Goal: Task Accomplishment & Management: Manage account settings

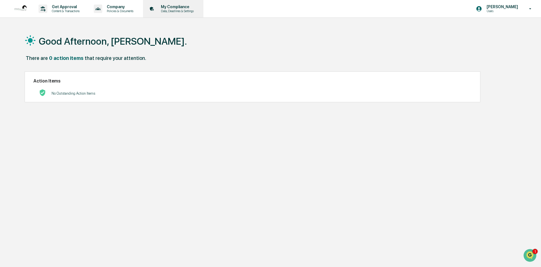
click at [180, 9] on p "My Compliance" at bounding box center [176, 7] width 40 height 5
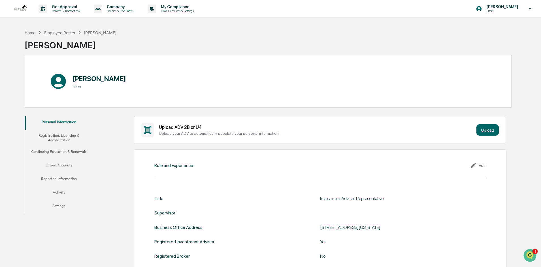
click at [61, 193] on button "Activity" at bounding box center [59, 194] width 68 height 14
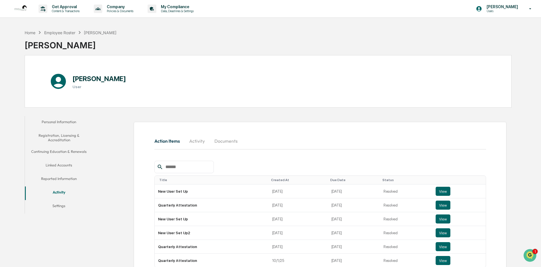
click at [58, 206] on button "Settings" at bounding box center [59, 207] width 68 height 14
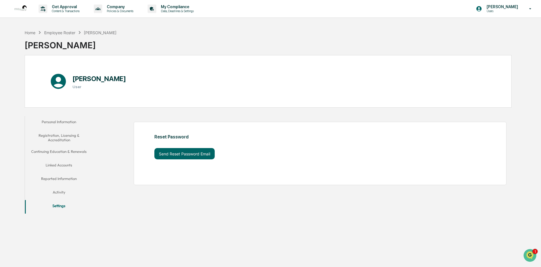
click at [55, 164] on button "Linked Accounts" at bounding box center [59, 167] width 68 height 14
